Goal: Task Accomplishment & Management: Manage account settings

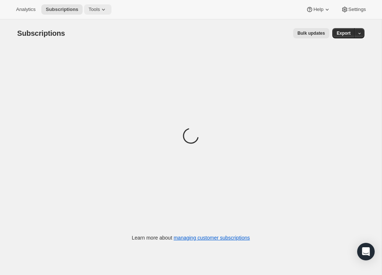
click at [97, 9] on span "Tools" at bounding box center [93, 10] width 11 height 6
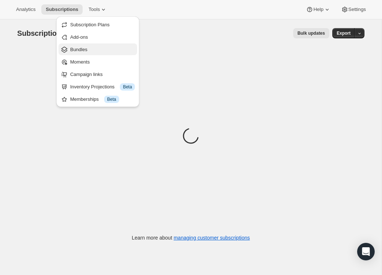
click at [91, 49] on span "Bundles" at bounding box center [102, 49] width 65 height 7
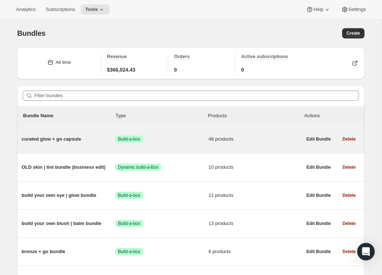
click at [72, 139] on span "curated glow + go capsule" at bounding box center [69, 139] width 94 height 7
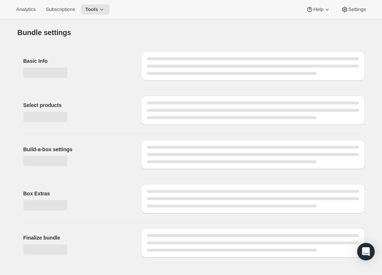
type input "curated glow + go capsule"
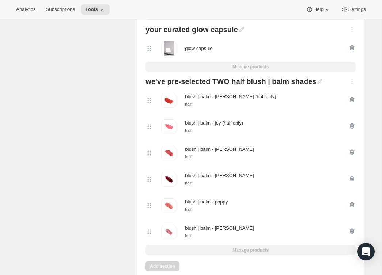
scroll to position [1502, 0]
